Goal: Task Accomplishment & Management: Manage account settings

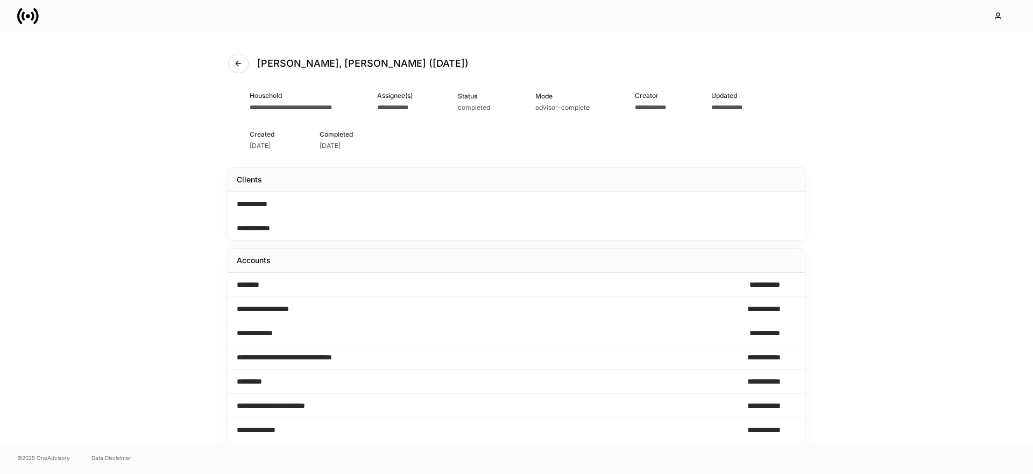
click at [31, 17] on icon at bounding box center [28, 16] width 22 height 22
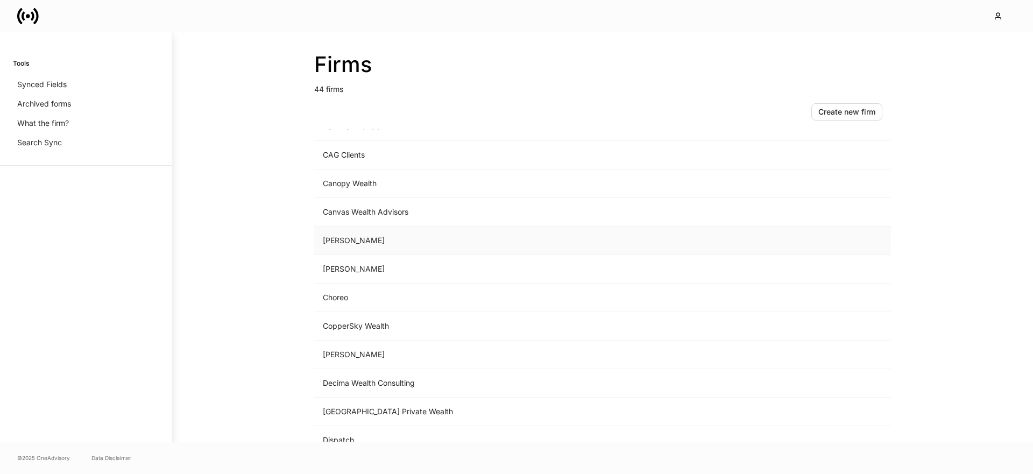
scroll to position [276, 0]
click at [367, 358] on td "[GEOGRAPHIC_DATA] Private Wealth" at bounding box center [513, 355] width 398 height 29
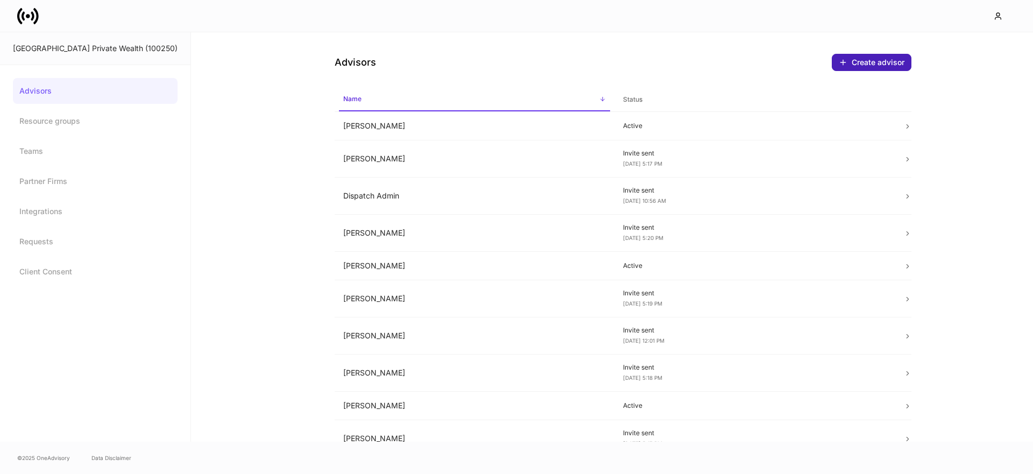
click at [868, 62] on div "Create advisor" at bounding box center [872, 62] width 66 height 9
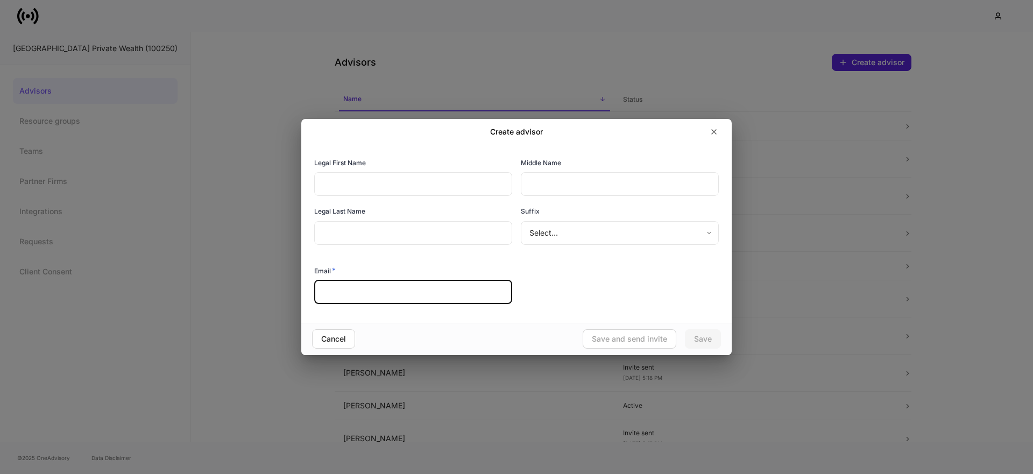
click at [383, 285] on input "text" at bounding box center [413, 292] width 198 height 24
paste input "**********"
click at [356, 293] on input "**********" at bounding box center [413, 292] width 198 height 24
type input "**********"
click at [380, 181] on input "text" at bounding box center [413, 184] width 198 height 24
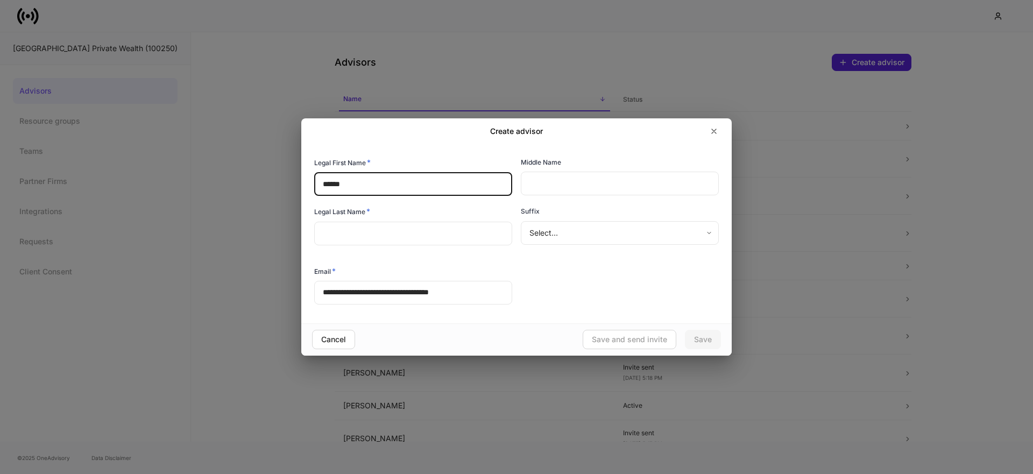
type input "******"
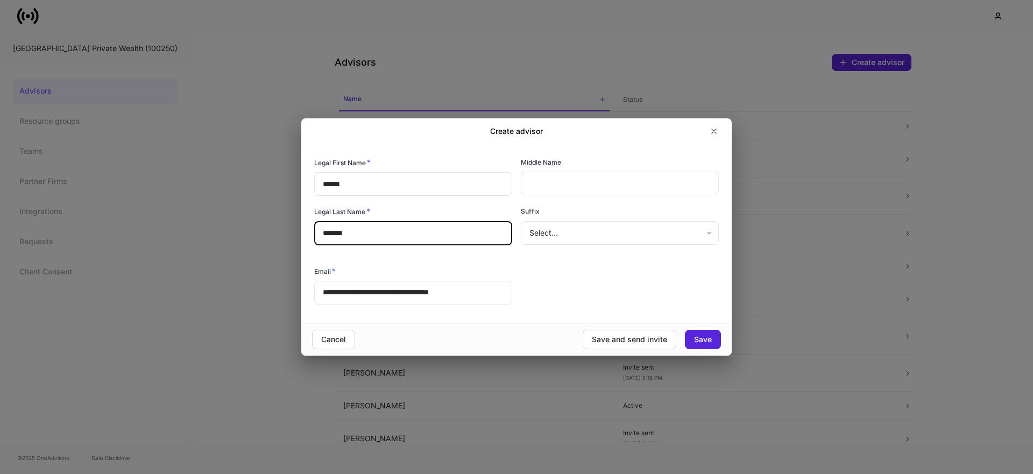
type input "*******"
click at [552, 268] on div "**********" at bounding box center [512, 227] width 413 height 158
click at [604, 337] on div "Save and send invite" at bounding box center [629, 340] width 75 height 8
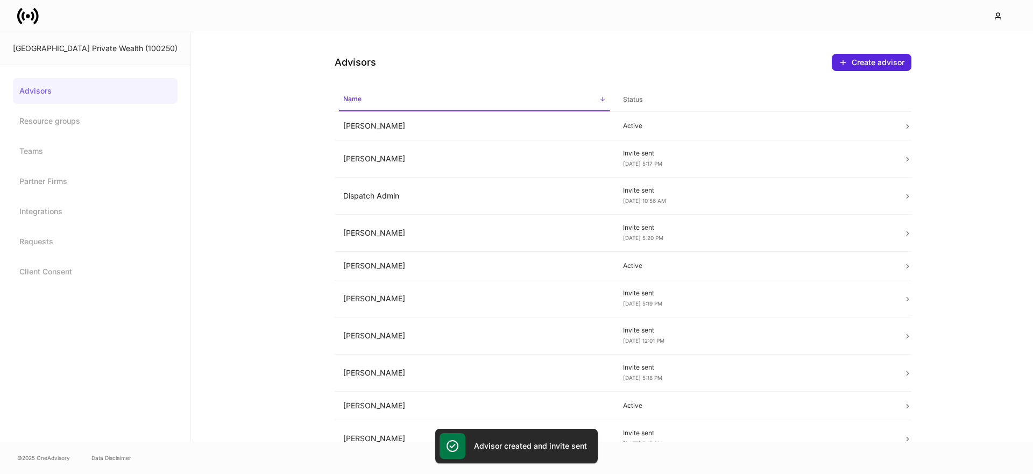
click at [24, 9] on icon at bounding box center [28, 16] width 22 height 22
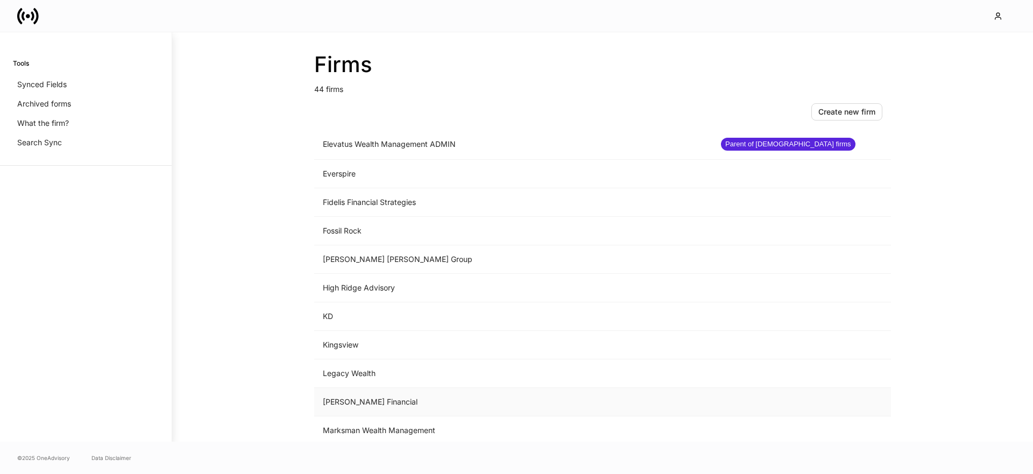
scroll to position [699, 0]
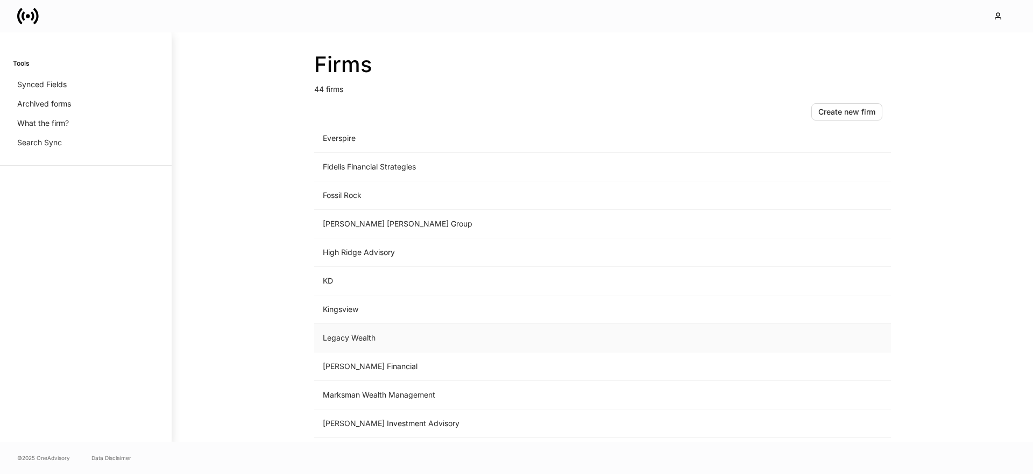
click at [371, 341] on td "Legacy Wealth" at bounding box center [513, 338] width 398 height 29
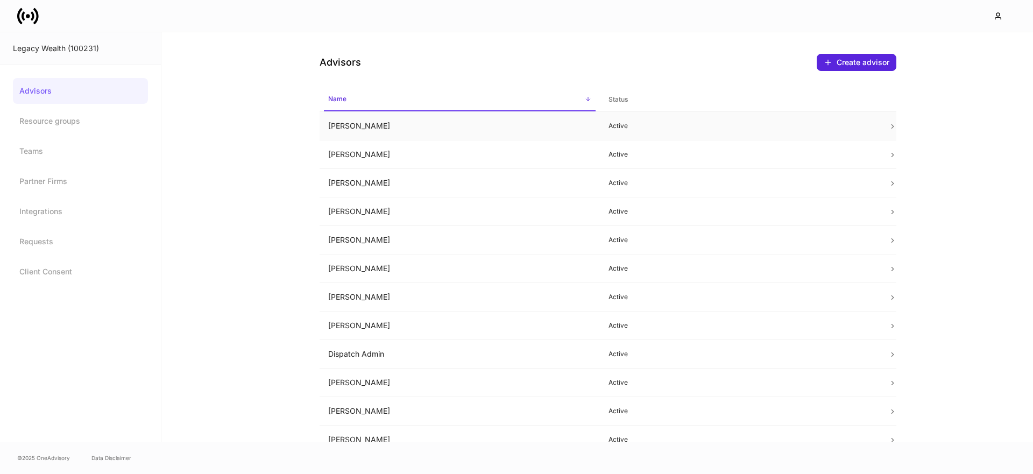
click at [379, 129] on td "[PERSON_NAME]" at bounding box center [460, 126] width 280 height 29
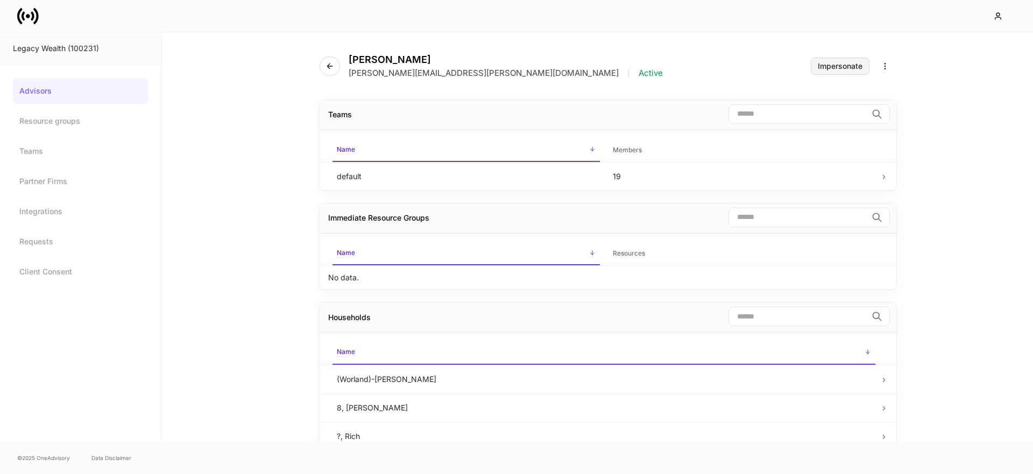
click at [829, 67] on div "Impersonate" at bounding box center [840, 66] width 45 height 8
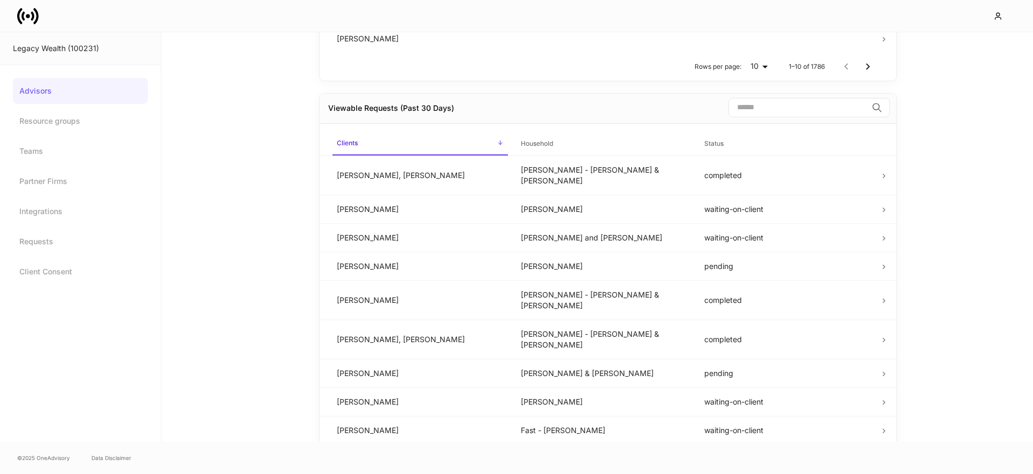
scroll to position [557, 0]
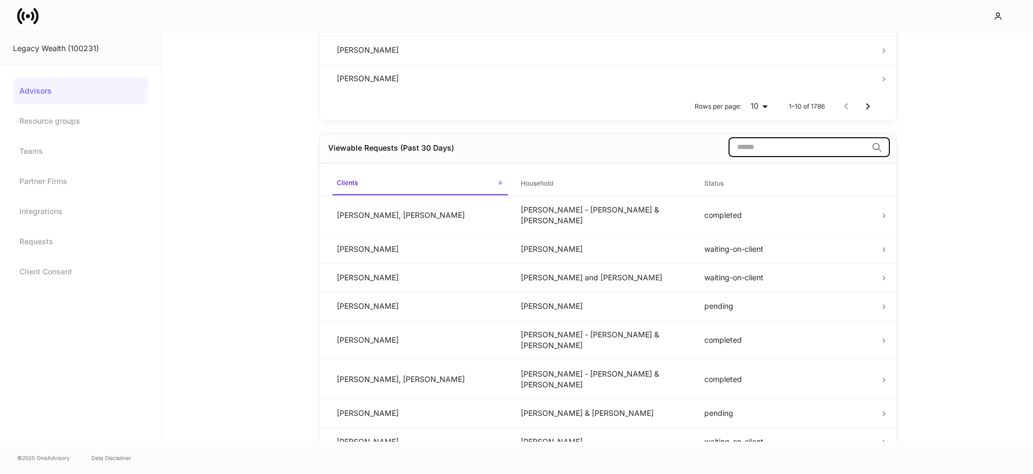
click at [804, 155] on input "search" at bounding box center [797, 147] width 139 height 19
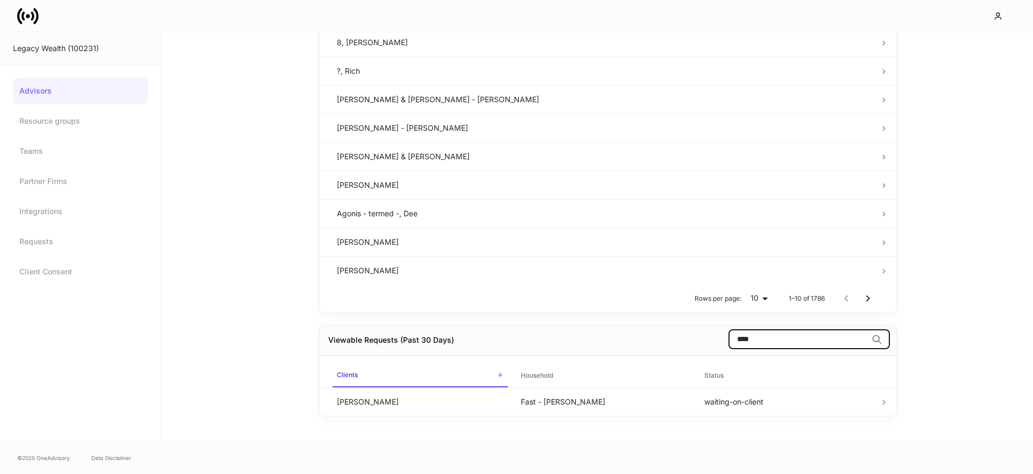
scroll to position [365, 0]
type input "****"
click at [606, 405] on td "Fast - [PERSON_NAME]" at bounding box center [604, 401] width 184 height 29
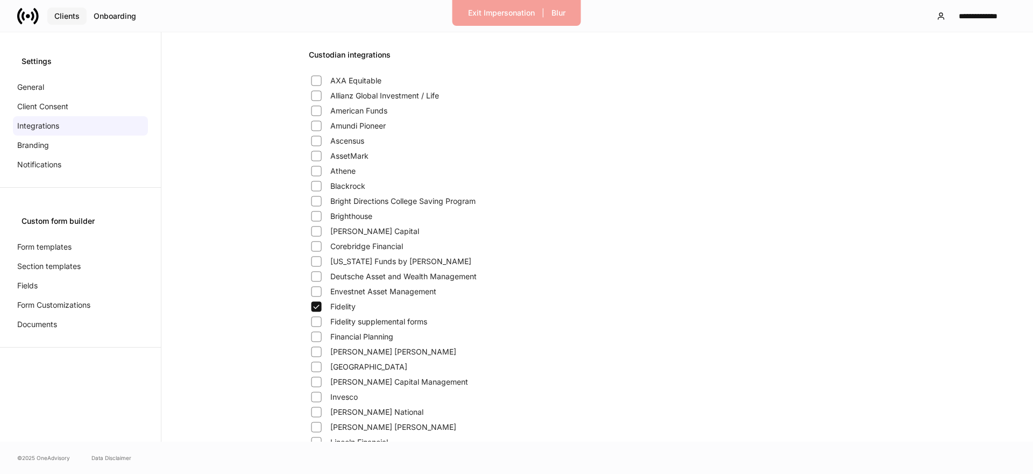
click at [64, 13] on div "Clients" at bounding box center [66, 16] width 25 height 8
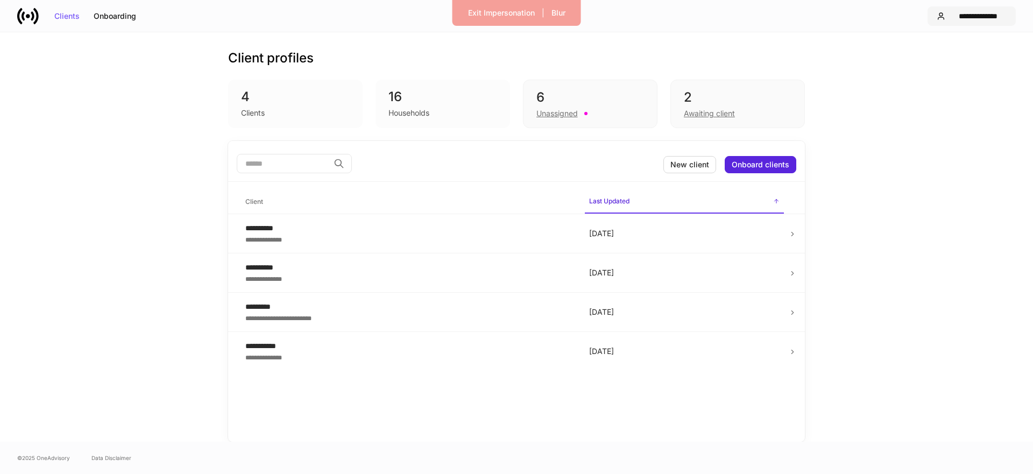
click at [948, 13] on div "**********" at bounding box center [971, 16] width 70 height 9
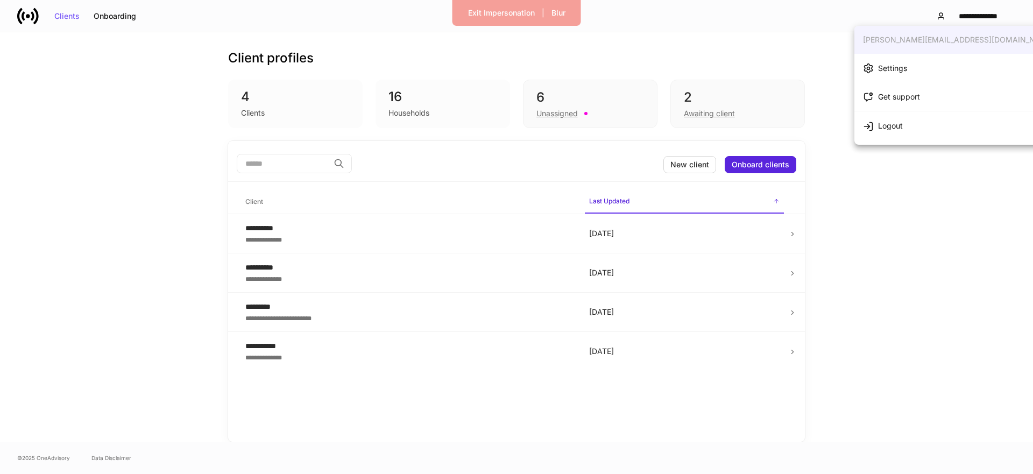
click at [948, 13] on div at bounding box center [516, 237] width 1033 height 474
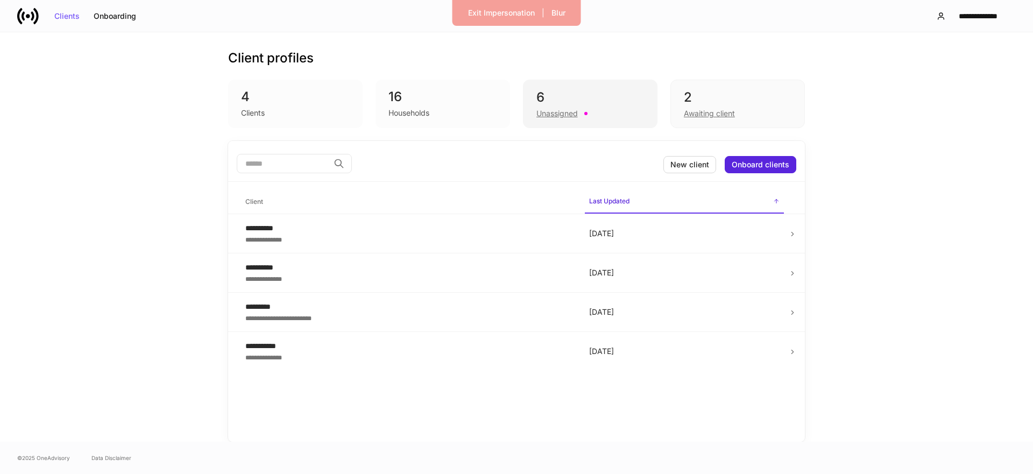
click at [578, 99] on div "6" at bounding box center [590, 97] width 108 height 17
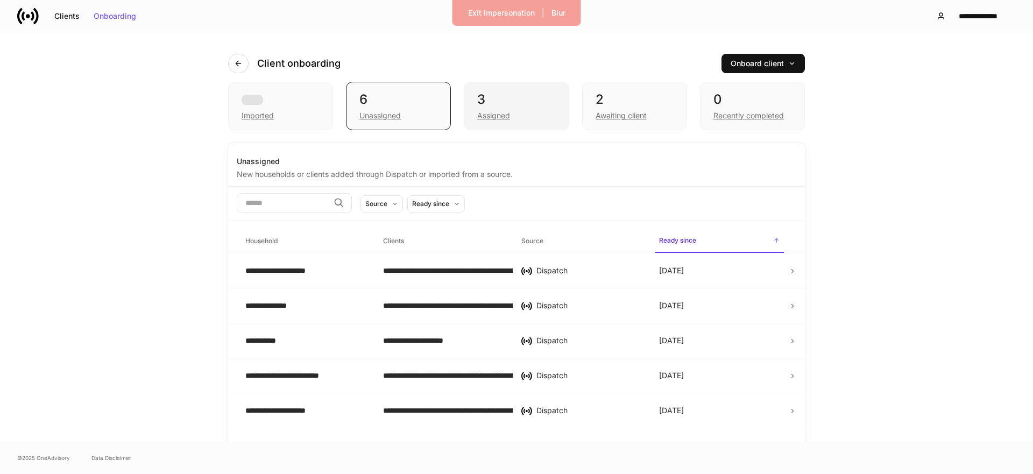
click at [522, 122] on div "3 Assigned" at bounding box center [516, 106] width 105 height 48
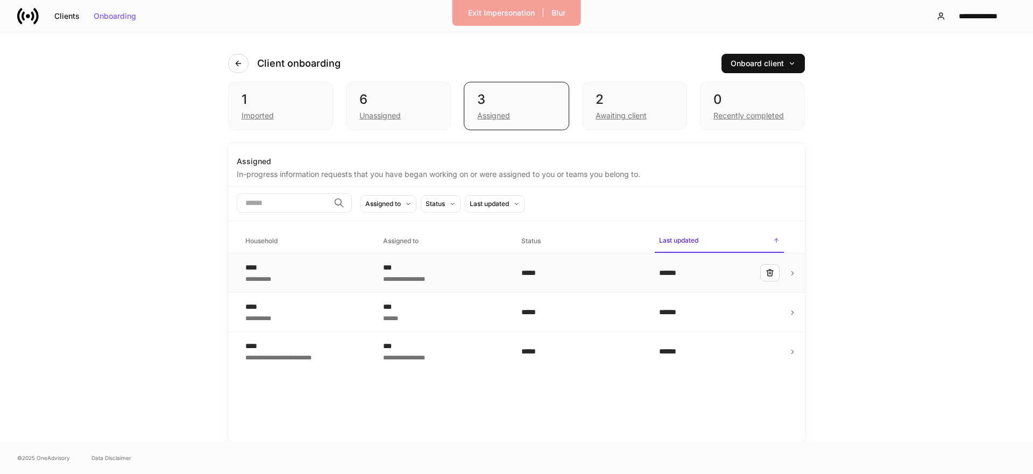
click at [332, 271] on div "**********" at bounding box center [305, 273] width 120 height 22
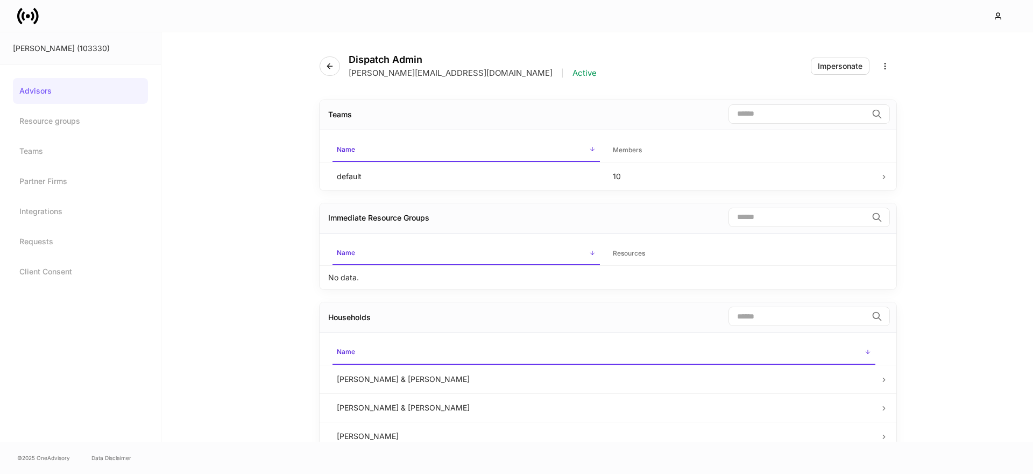
click at [34, 23] on icon at bounding box center [35, 16] width 5 height 16
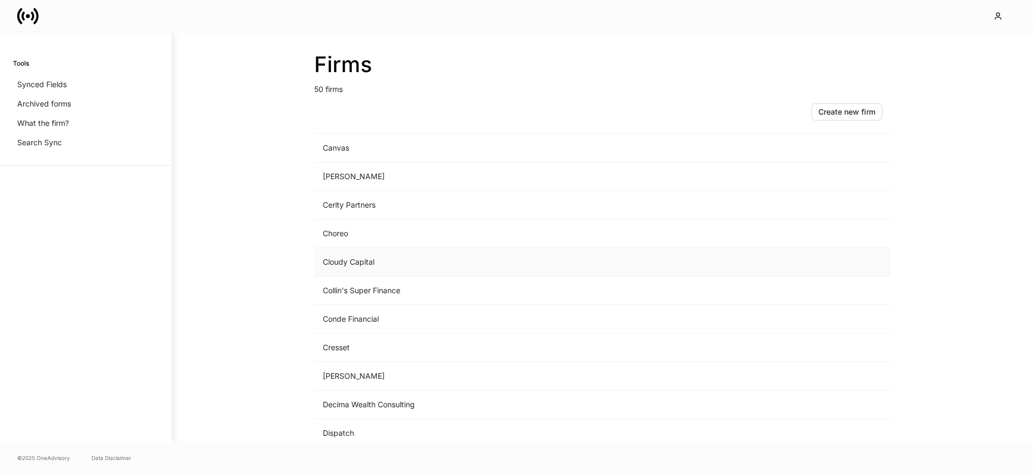
scroll to position [327, 0]
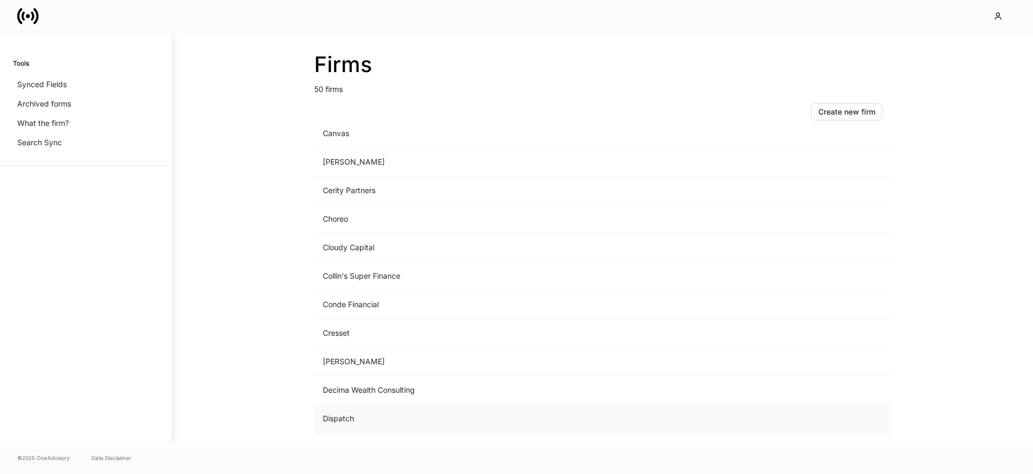
click at [363, 416] on td "Dispatch" at bounding box center [513, 419] width 398 height 29
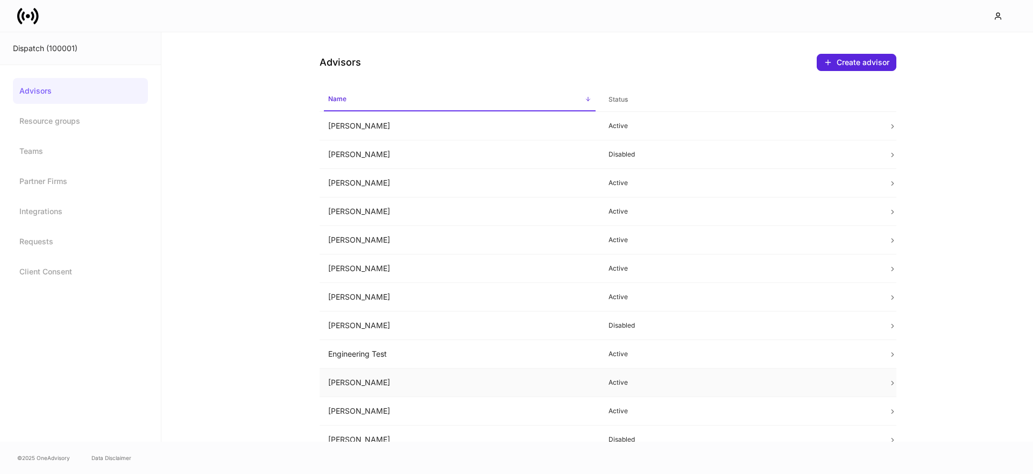
click at [387, 371] on td "Erika Leon" at bounding box center [460, 382] width 280 height 29
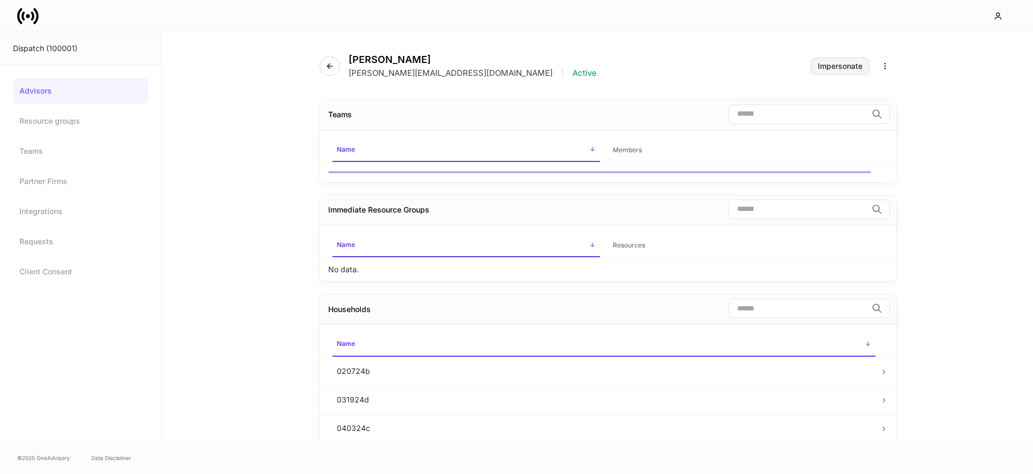
click at [846, 73] on button "Impersonate" at bounding box center [840, 66] width 59 height 17
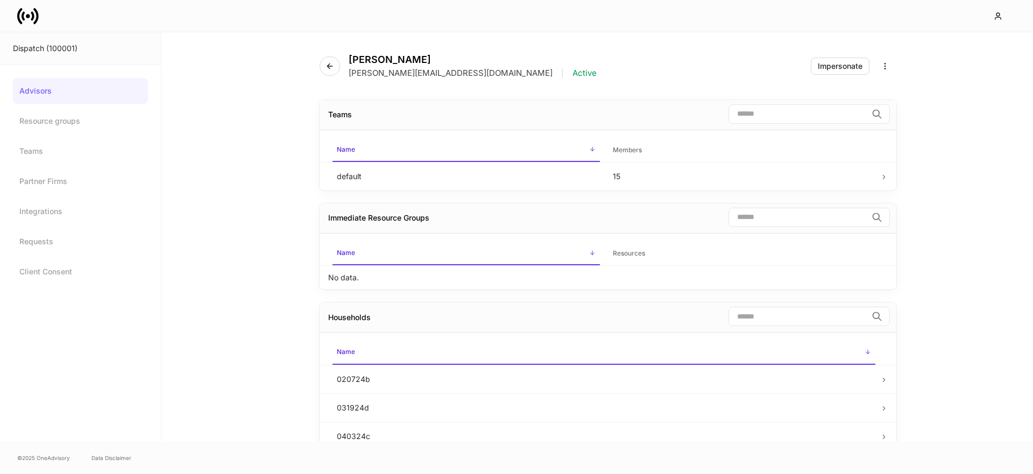
click at [31, 20] on icon at bounding box center [28, 16] width 22 height 22
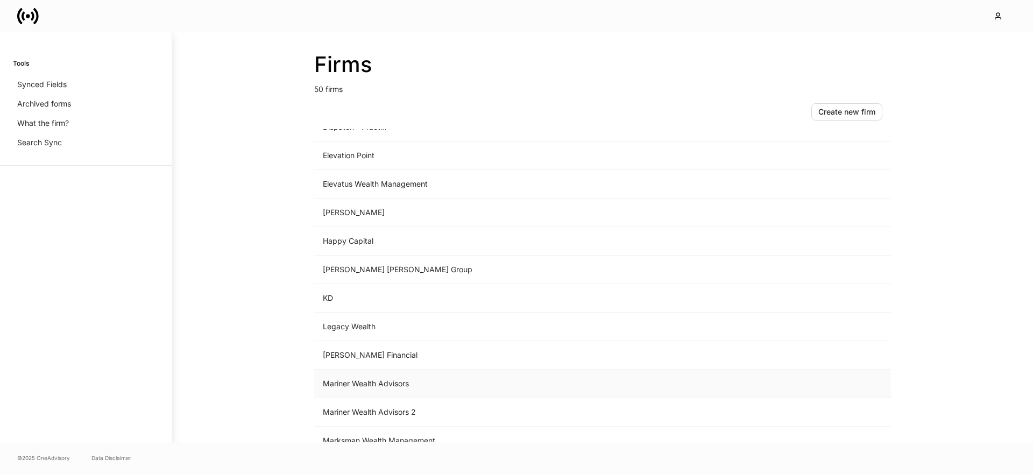
scroll to position [678, 0]
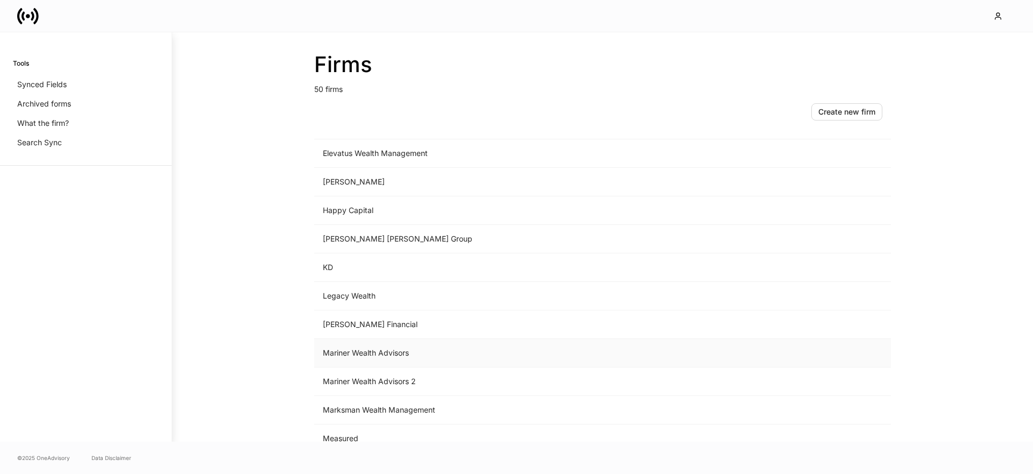
click at [387, 350] on td "Mariner Wealth Advisors" at bounding box center [513, 353] width 398 height 29
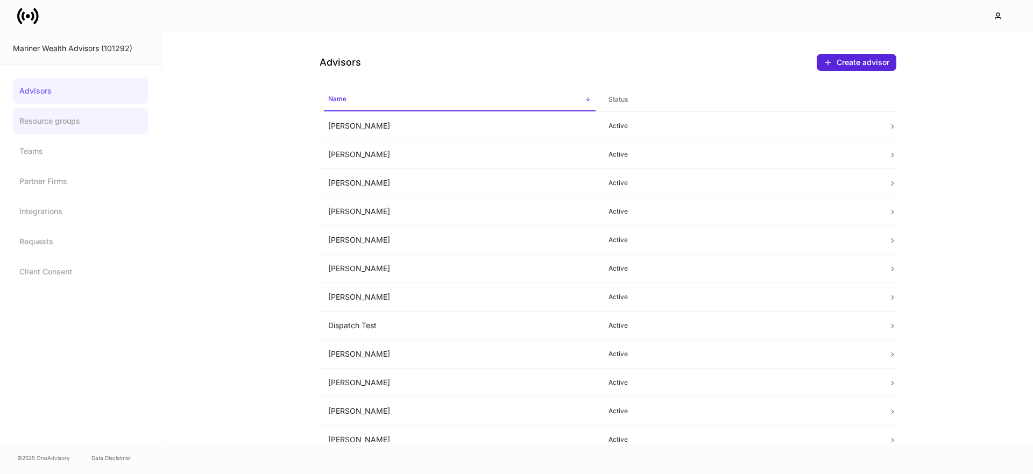
click at [56, 119] on link "Resource groups" at bounding box center [80, 121] width 135 height 26
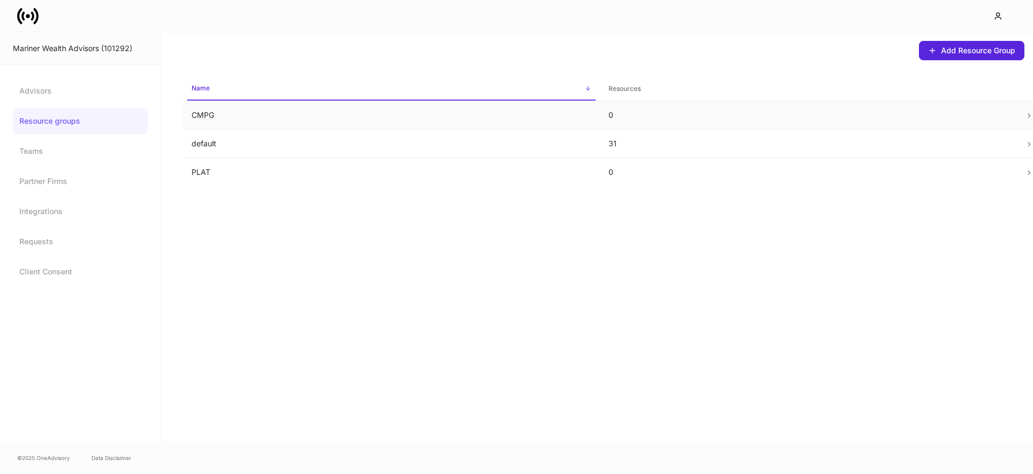
click at [213, 119] on p "CMPG" at bounding box center [391, 115] width 400 height 11
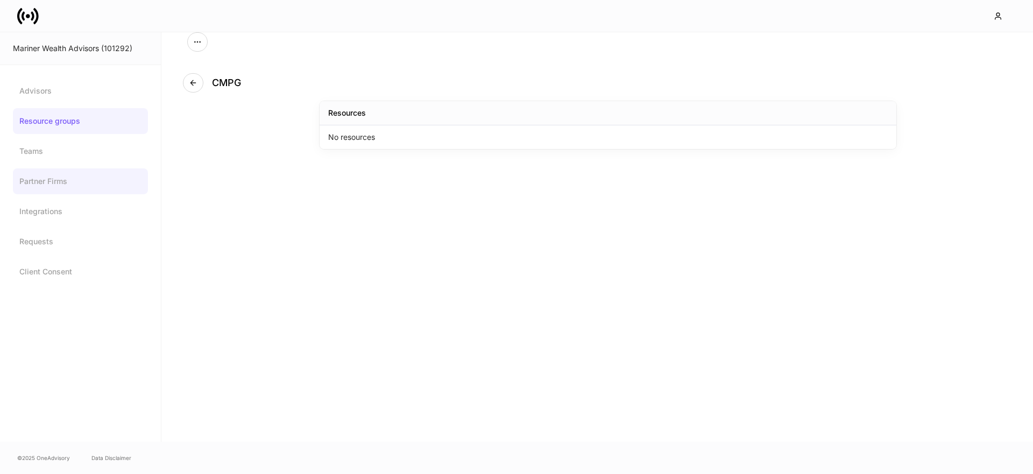
drag, startPoint x: 72, startPoint y: 183, endPoint x: 74, endPoint y: 176, distance: 8.0
click at [72, 183] on link "Partner Firms" at bounding box center [80, 181] width 135 height 26
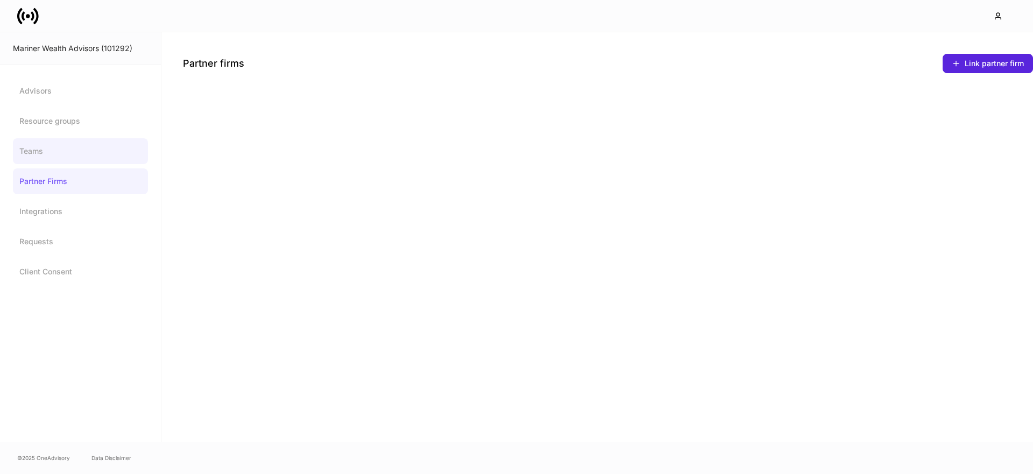
click at [75, 153] on link "Teams" at bounding box center [80, 151] width 135 height 26
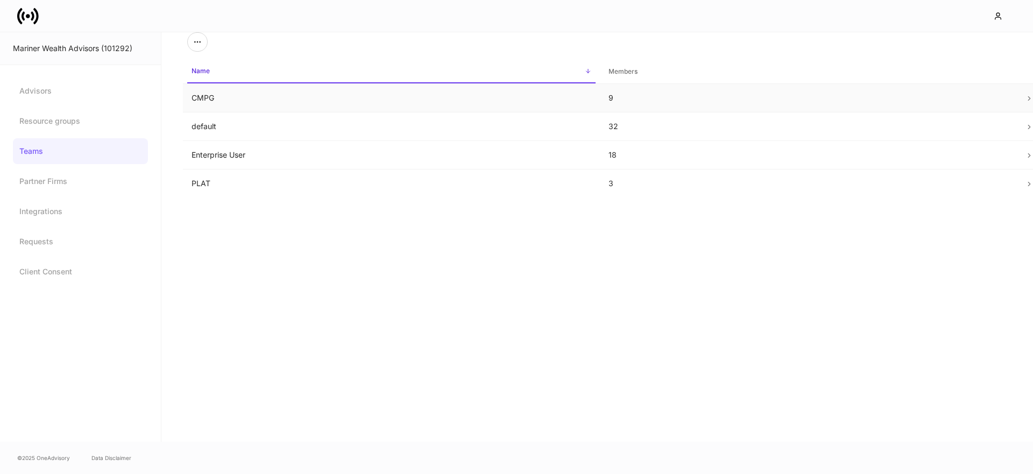
click at [257, 102] on td "CMPG" at bounding box center [391, 98] width 417 height 29
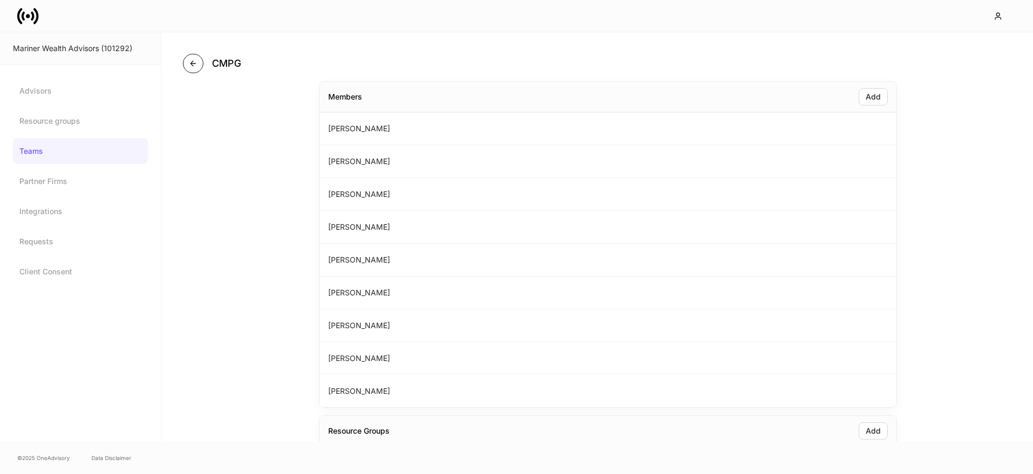
click at [193, 65] on icon "button" at bounding box center [193, 63] width 9 height 9
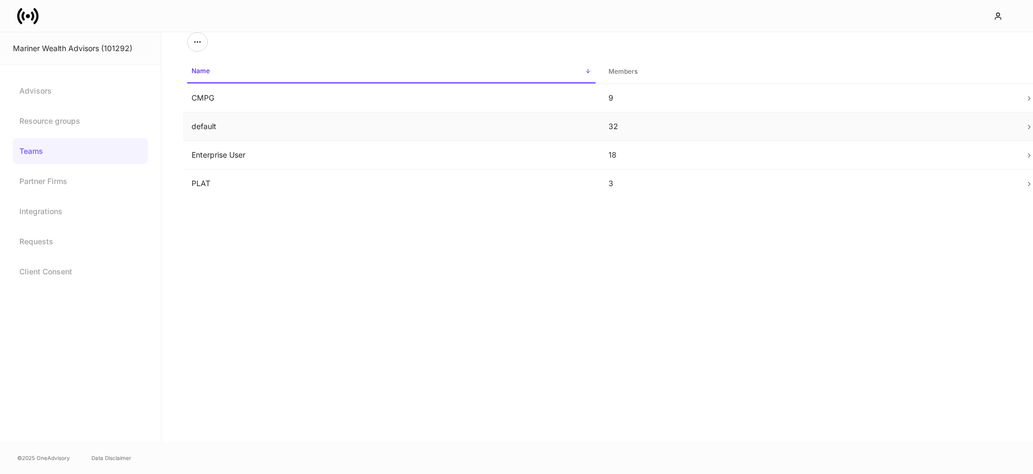
click at [232, 133] on td "default" at bounding box center [391, 126] width 417 height 29
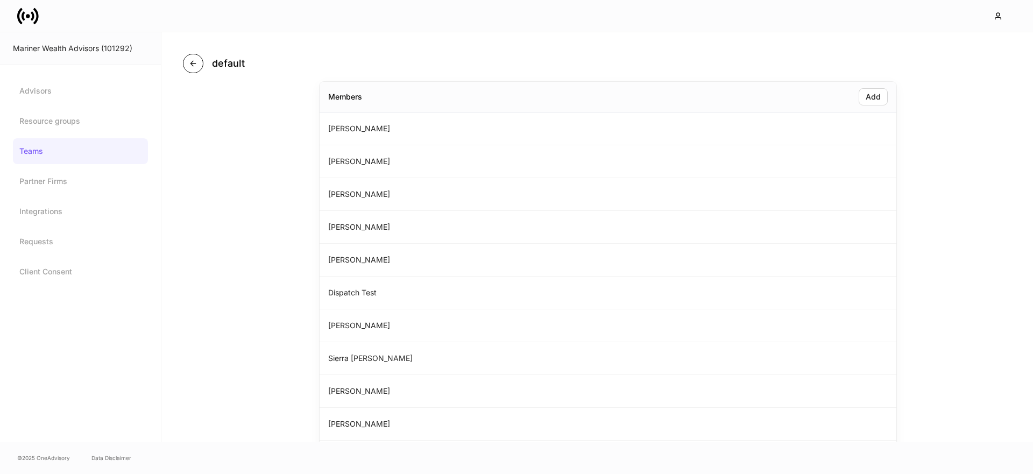
click at [194, 67] on icon "button" at bounding box center [193, 63] width 9 height 9
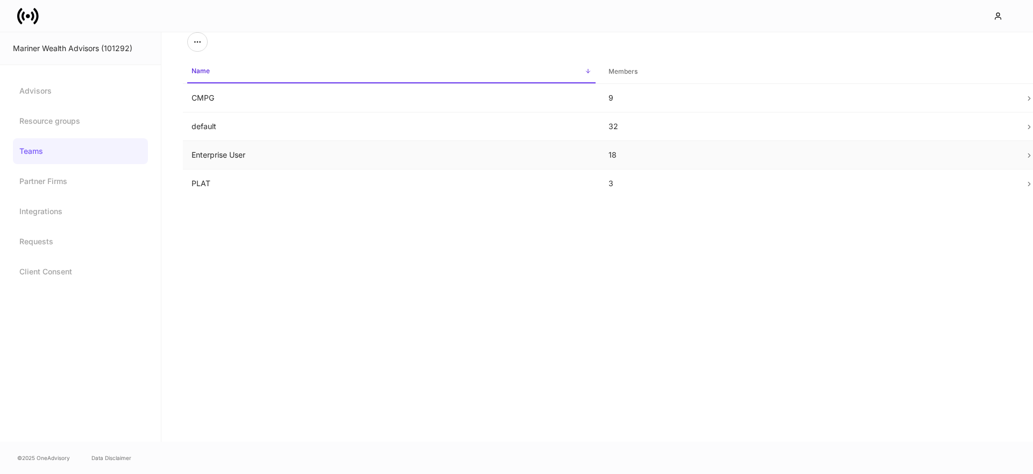
click at [256, 157] on td "Enterprise User" at bounding box center [391, 155] width 417 height 29
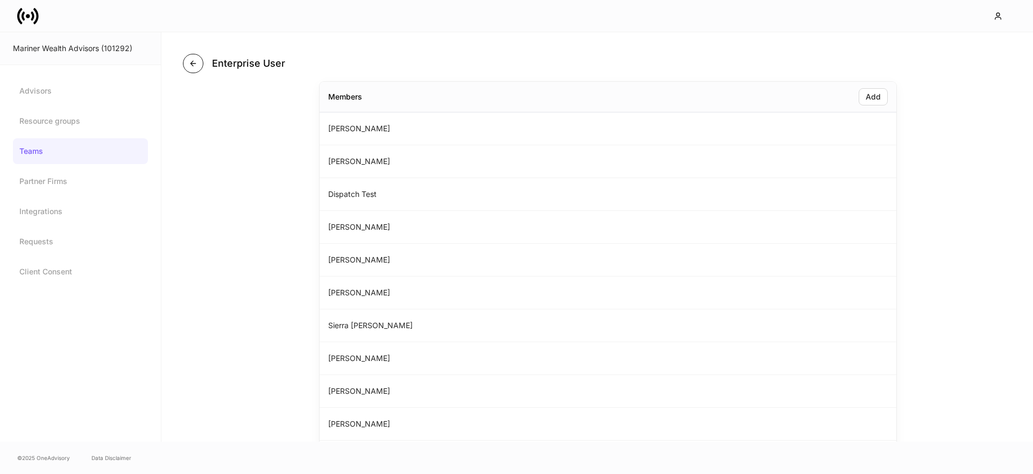
click at [191, 64] on icon "button" at bounding box center [192, 63] width 5 height 5
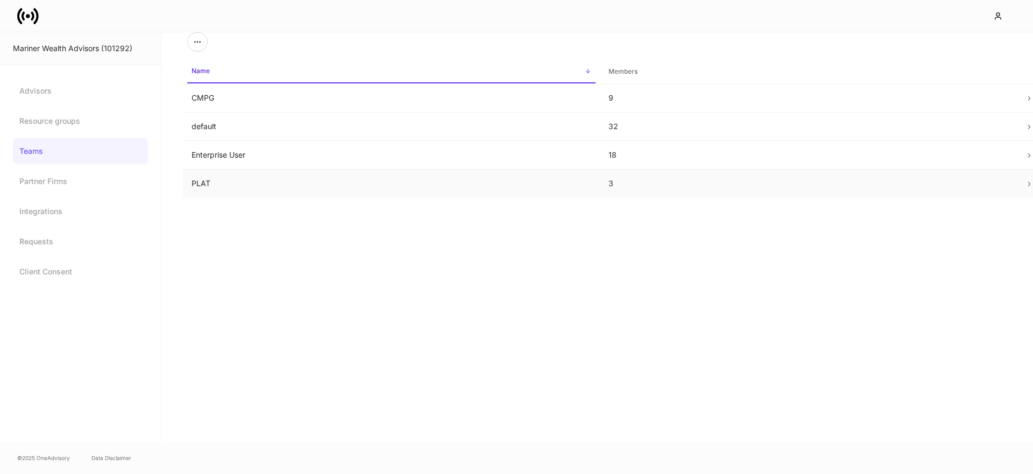
click at [246, 179] on td "PLAT" at bounding box center [391, 183] width 417 height 29
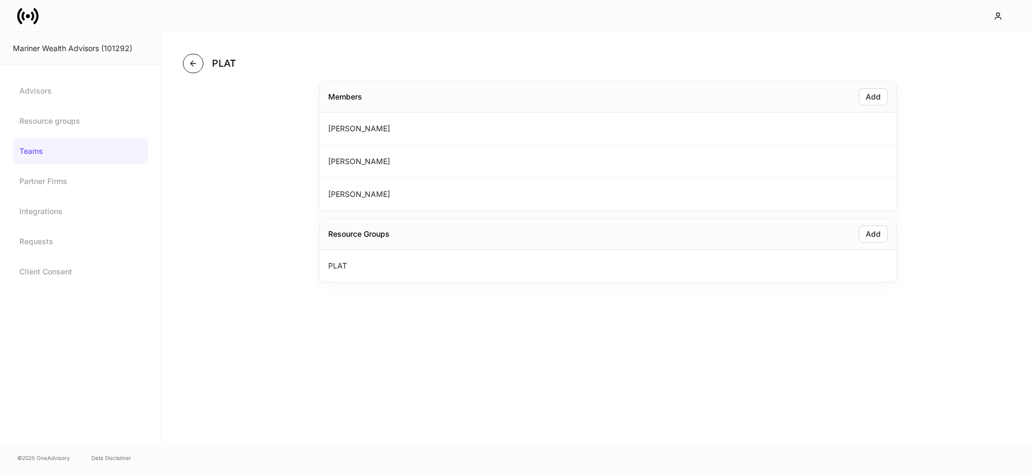
click at [199, 67] on button "button" at bounding box center [193, 63] width 20 height 19
